Goal: Task Accomplishment & Management: Manage account settings

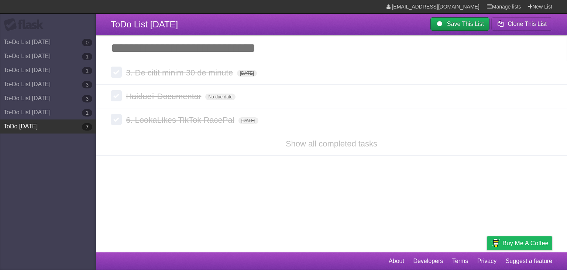
click at [29, 126] on link "ToDo [DATE] 7" at bounding box center [48, 126] width 96 height 14
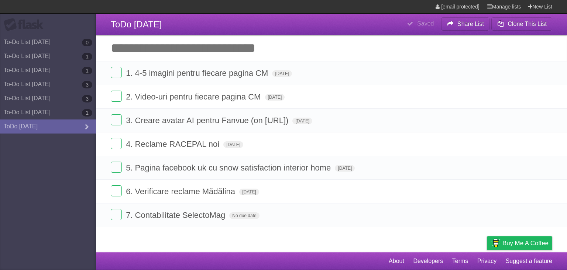
type span "[DATE]"
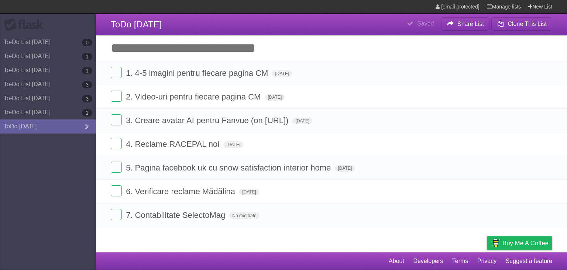
type span "[DATE]"
click at [256, 213] on span "No due date" at bounding box center [244, 215] width 30 height 7
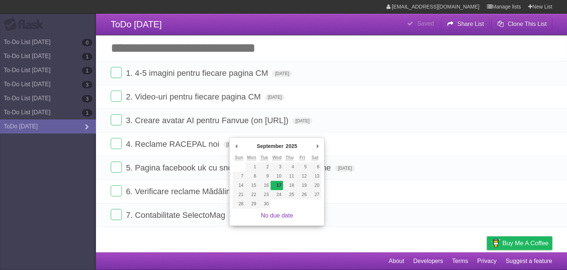
type span "[DATE]"
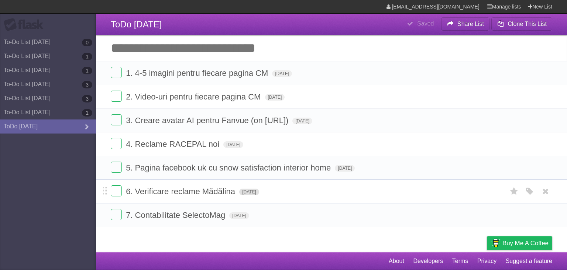
click at [259, 192] on span "[DATE]" at bounding box center [249, 191] width 20 height 7
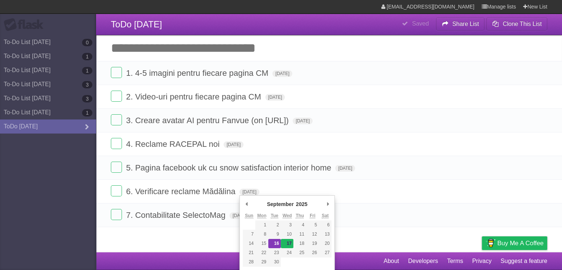
type span "[DATE]"
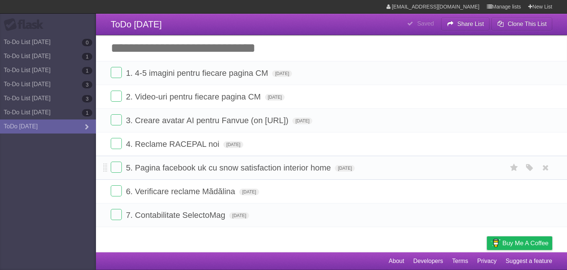
click at [366, 173] on li "5. Pagina facebook uk cu snow satisfaction interior home [DATE] White Red Blue …" at bounding box center [331, 168] width 471 height 24
click at [364, 171] on form "5. Pagina facebook uk cu snow satisfaction interior home [DATE] White Red Blue …" at bounding box center [332, 167] width 442 height 12
click at [355, 170] on span "[DATE]" at bounding box center [345, 168] width 20 height 7
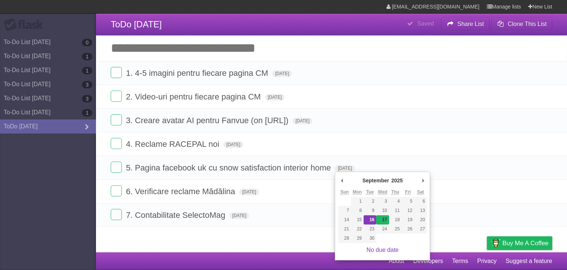
type span "[DATE]"
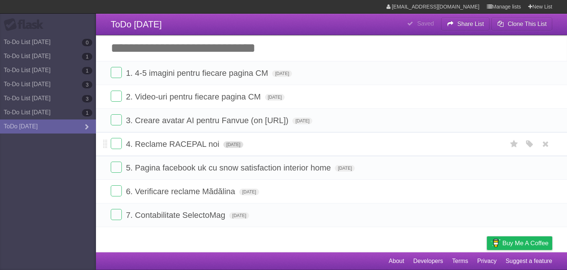
click at [243, 141] on span "[DATE]" at bounding box center [233, 144] width 20 height 7
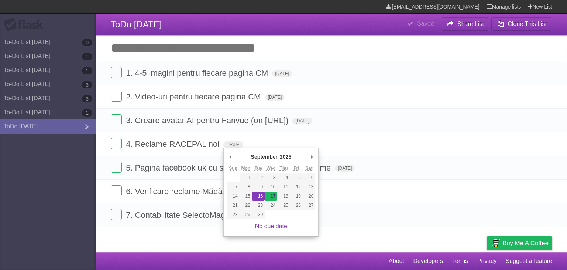
type span "[DATE]"
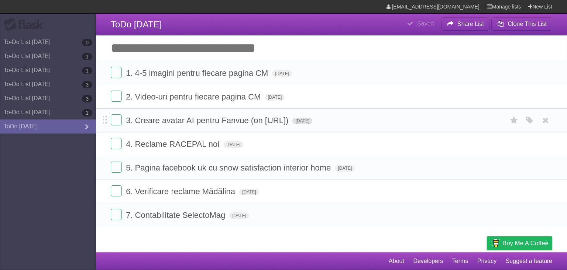
click at [313, 119] on span "[DATE]" at bounding box center [303, 120] width 20 height 7
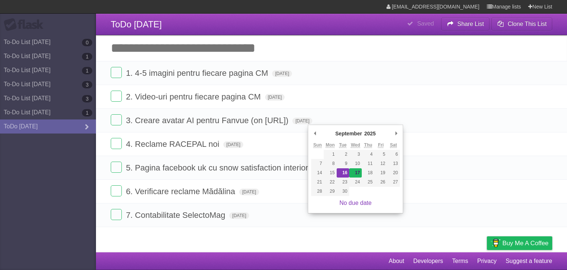
type span "[DATE]"
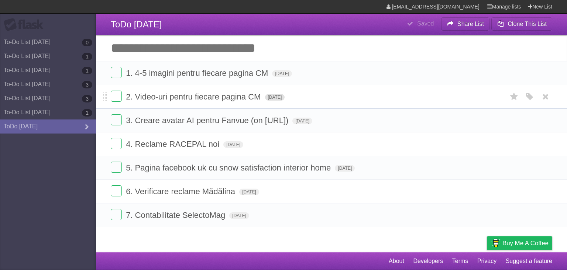
click at [285, 99] on span "[DATE]" at bounding box center [275, 97] width 20 height 7
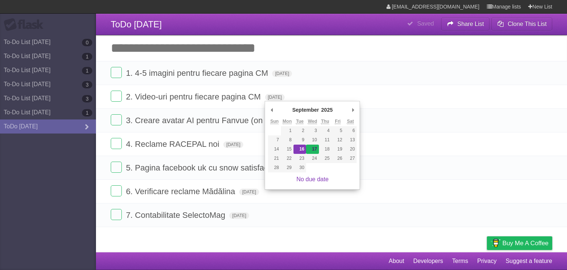
type span "[DATE]"
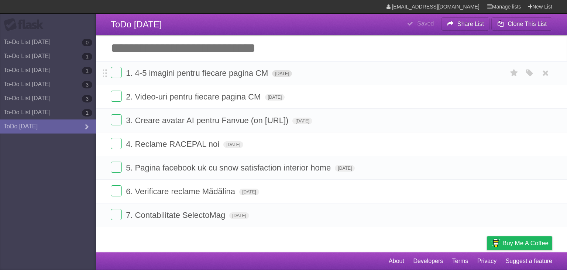
click at [292, 76] on span "[DATE]" at bounding box center [282, 73] width 20 height 7
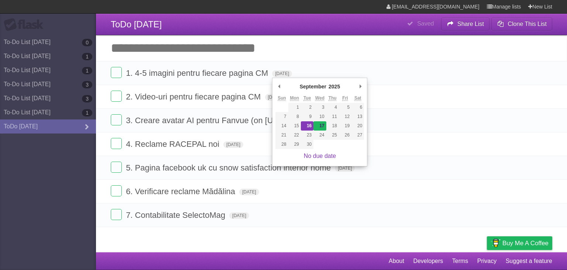
type span "[DATE]"
